Goal: Transaction & Acquisition: Purchase product/service

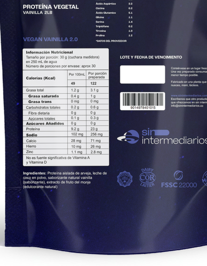
scroll to position [0, 414]
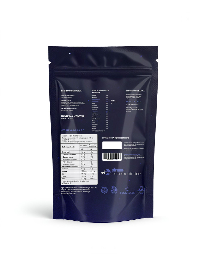
click at [193, 54] on img at bounding box center [103, 133] width 207 height 207
click at [190, 20] on icon "Cerrar galería" at bounding box center [187, 19] width 14 height 14
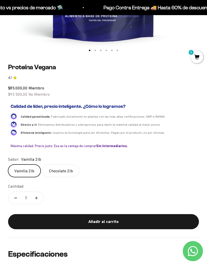
scroll to position [214, 0]
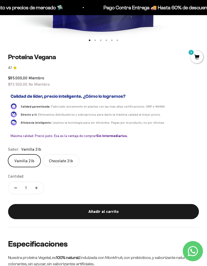
click at [55, 158] on label "Chocolate 2lb" at bounding box center [61, 160] width 37 height 13
click at [8, 154] on input "Chocolate 2lb" at bounding box center [8, 154] width 0 height 0
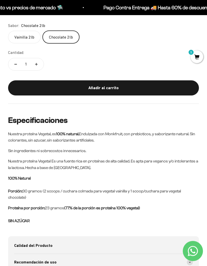
scroll to position [338, 0]
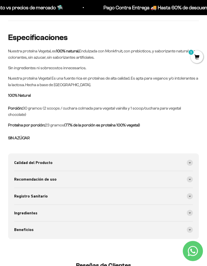
click at [192, 160] on span at bounding box center [189, 163] width 6 height 6
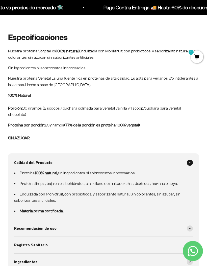
scroll to position [421, 0]
click at [190, 160] on span at bounding box center [189, 163] width 6 height 6
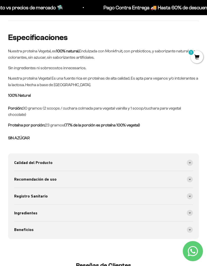
click at [189, 176] on span at bounding box center [189, 179] width 6 height 6
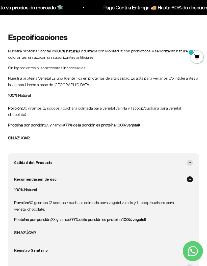
click at [190, 177] on span at bounding box center [189, 179] width 6 height 6
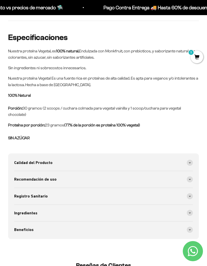
click at [187, 193] on span at bounding box center [189, 196] width 6 height 6
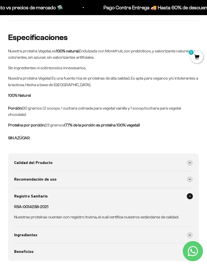
click at [189, 193] on span at bounding box center [189, 196] width 6 height 6
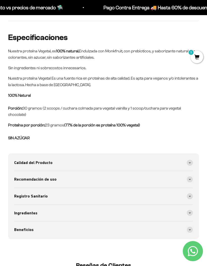
click at [188, 197] on div "Registro Sanitario" at bounding box center [103, 196] width 178 height 17
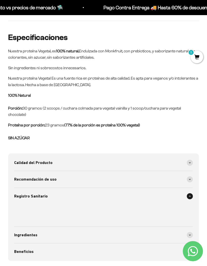
click at [191, 193] on span at bounding box center [189, 196] width 6 height 6
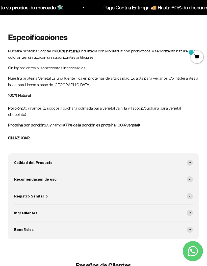
click at [191, 205] on div "Ingredientes" at bounding box center [103, 213] width 178 height 17
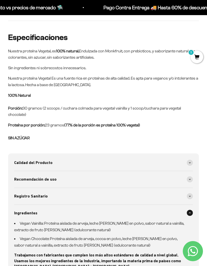
click at [190, 213] on icon at bounding box center [190, 213] width 2 height 1
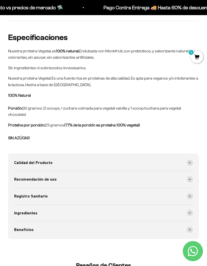
click at [189, 222] on div "Beneficios" at bounding box center [103, 230] width 178 height 17
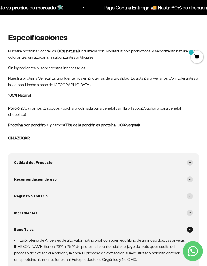
click at [189, 227] on span at bounding box center [189, 230] width 6 height 6
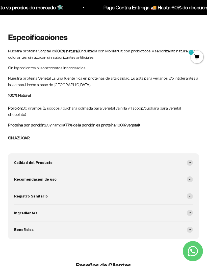
click at [190, 227] on span at bounding box center [189, 230] width 6 height 6
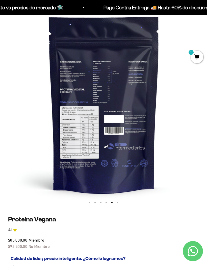
scroll to position [0, 829]
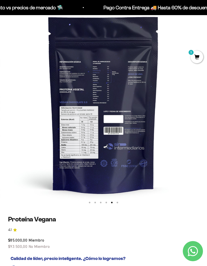
click at [98, 120] on img at bounding box center [103, 104] width 207 height 207
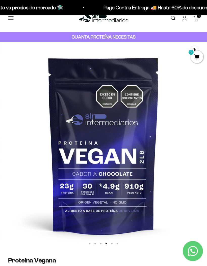
scroll to position [0, 0]
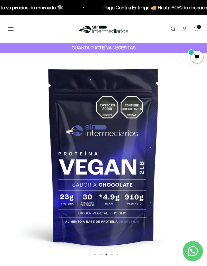
click at [197, 29] on link "Carrito 1 artículo 1" at bounding box center [196, 29] width 6 height 6
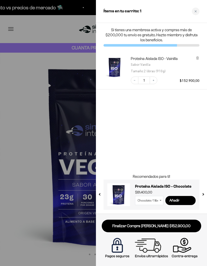
click at [25, 101] on div at bounding box center [103, 133] width 207 height 266
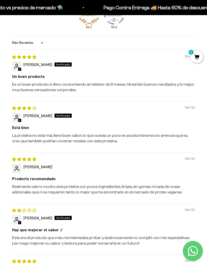
scroll to position [864, 0]
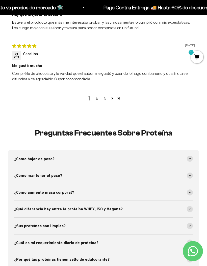
click at [96, 95] on link "2" at bounding box center [97, 98] width 8 height 6
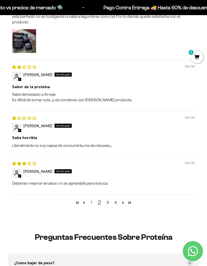
scroll to position [0, 0]
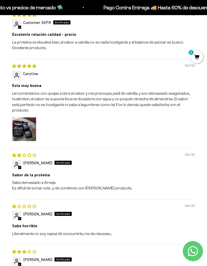
click at [21, 117] on img "Link to user picture 1" at bounding box center [24, 129] width 24 height 24
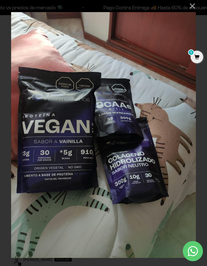
click at [191, 7] on button "×" at bounding box center [189, 6] width 12 height 12
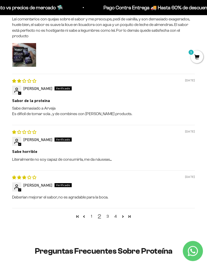
scroll to position [983, 0]
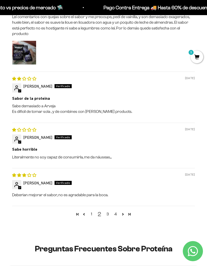
click at [121, 211] on link "Page 3" at bounding box center [122, 214] width 7 height 7
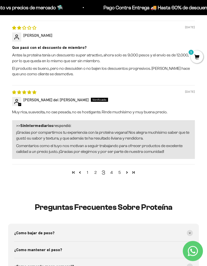
scroll to position [1070, 0]
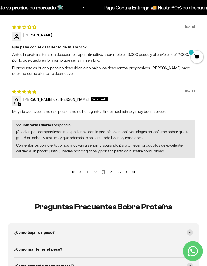
click at [126, 169] on link "Page 4" at bounding box center [126, 172] width 7 height 7
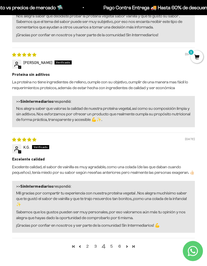
scroll to position [1156, 0]
click at [126, 243] on link "Page 5" at bounding box center [126, 246] width 7 height 7
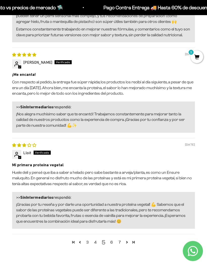
scroll to position [1138, 0]
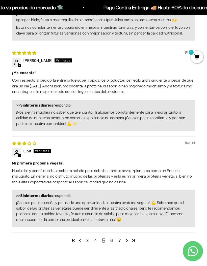
click at [111, 238] on link "6" at bounding box center [111, 241] width 8 height 6
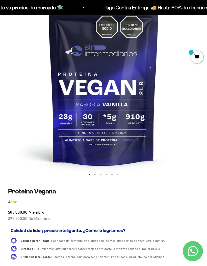
scroll to position [0, 0]
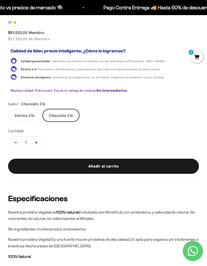
click at [17, 113] on label "Vainilla 2lb" at bounding box center [24, 115] width 33 height 13
click at [8, 109] on input "Vainilla 2lb" at bounding box center [8, 109] width 0 height 0
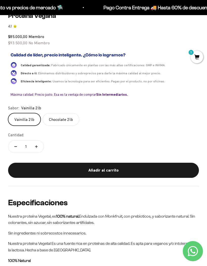
scroll to position [256, 0]
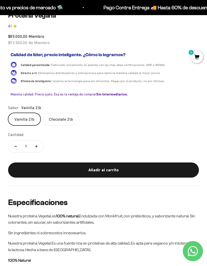
click at [166, 168] on div "Añadir al carrito" at bounding box center [103, 170] width 170 height 7
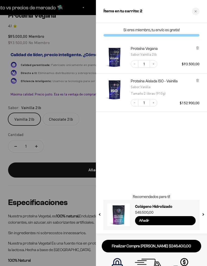
click at [135, 101] on button "Decrease quantity" at bounding box center [135, 103] width 8 height 8
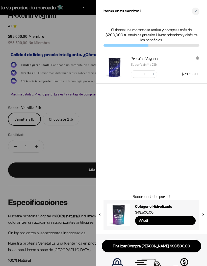
click at [170, 246] on link "Finalizar Compra Segura $93.500,00" at bounding box center [151, 246] width 99 height 13
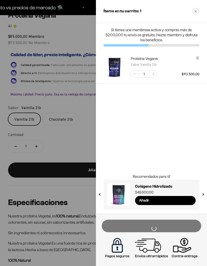
scroll to position [276, 0]
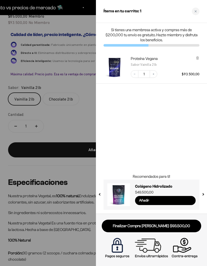
click at [195, 9] on div "Close cart" at bounding box center [196, 12] width 8 height 8
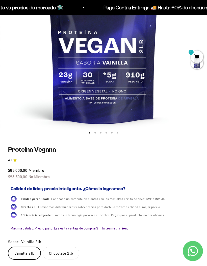
scroll to position [0, 0]
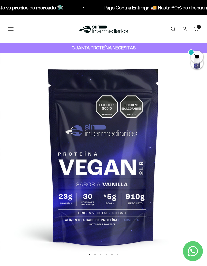
click at [12, 28] on button "Menú" at bounding box center [11, 29] width 6 height 6
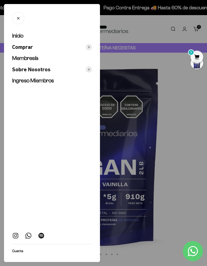
click at [18, 47] on span "Comprar" at bounding box center [22, 47] width 21 height 7
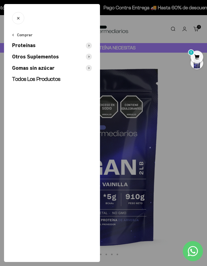
click at [20, 56] on span "Otros Suplementos" at bounding box center [35, 56] width 47 height 7
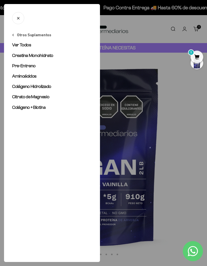
click at [19, 65] on span "Pre-Entreno" at bounding box center [23, 65] width 23 height 5
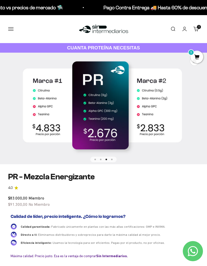
click at [10, 27] on button "Menú" at bounding box center [11, 29] width 6 height 6
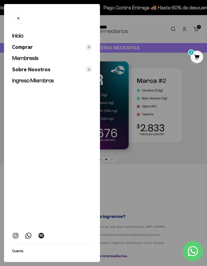
click at [18, 47] on span "Comprar" at bounding box center [22, 47] width 21 height 7
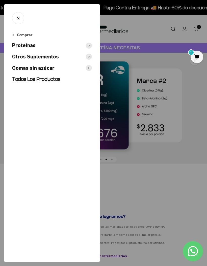
click at [22, 66] on span "Gomas sin azúcar" at bounding box center [33, 68] width 42 height 7
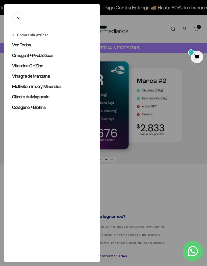
click at [15, 36] on button "Gomas sin azúcar" at bounding box center [30, 35] width 36 height 6
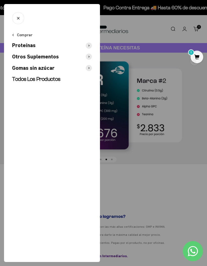
click at [20, 57] on span "Otros Suplementos" at bounding box center [35, 56] width 47 height 7
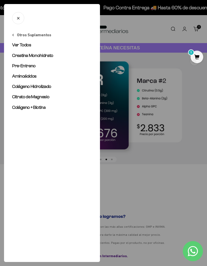
click at [16, 22] on button "Cerrar" at bounding box center [18, 18] width 12 height 12
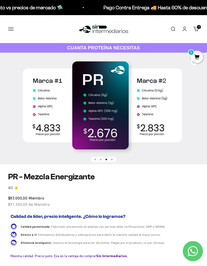
click at [11, 31] on button "Menú" at bounding box center [11, 29] width 6 height 6
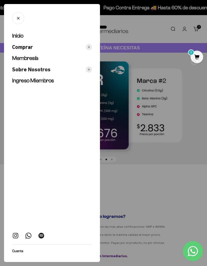
click at [20, 67] on span "Sobre Nosotros" at bounding box center [31, 69] width 38 height 7
click at [16, 20] on icon "Cerrar" at bounding box center [18, 18] width 5 height 5
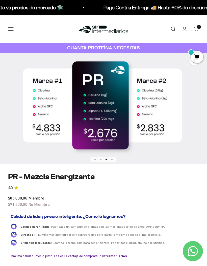
click at [12, 29] on button "Menú" at bounding box center [11, 29] width 6 height 6
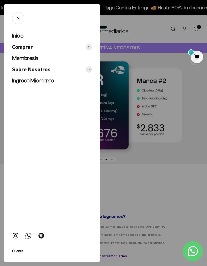
click at [19, 49] on span "Comprar" at bounding box center [22, 47] width 21 height 7
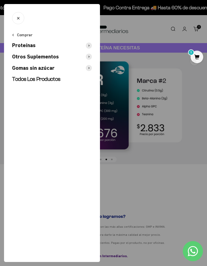
click at [18, 55] on span "Otros Suplementos" at bounding box center [35, 56] width 47 height 7
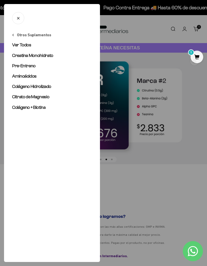
click at [19, 55] on span "Creatina Monohidrato" at bounding box center [32, 55] width 41 height 5
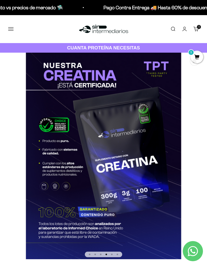
click at [12, 30] on button "Menú" at bounding box center [11, 29] width 6 height 6
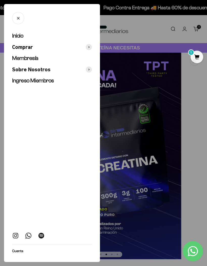
click at [20, 46] on span "Comprar" at bounding box center [22, 47] width 21 height 7
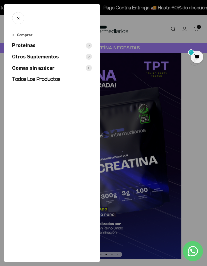
click at [22, 66] on span "Gomas sin azúcar" at bounding box center [33, 68] width 42 height 7
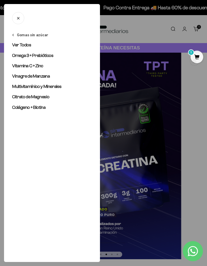
click at [21, 87] on span "Multivitamínico y Minerales" at bounding box center [36, 86] width 49 height 5
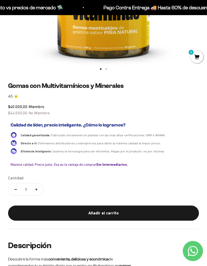
scroll to position [193, 0]
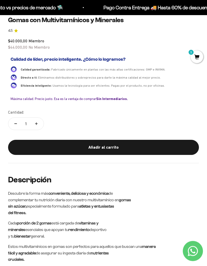
click at [194, 133] on safe-sticky "Gomas con Multivitamínicos y Minerales 4.5 $40.000,00 Miembro $44.000,00 No Mie…" at bounding box center [103, 89] width 191 height 147
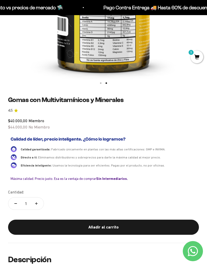
scroll to position [204, 0]
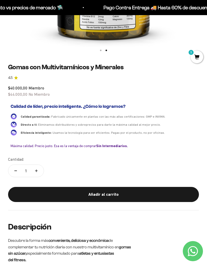
click at [175, 191] on div "Añadir al carrito" at bounding box center [103, 194] width 170 height 7
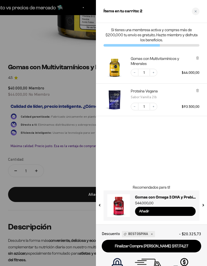
click at [199, 57] on icon at bounding box center [197, 58] width 4 height 4
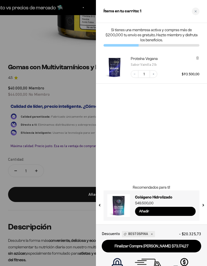
click at [185, 246] on link "Finalizar Compra Segura $73.174,27" at bounding box center [151, 246] width 99 height 13
